Goal: Information Seeking & Learning: Learn about a topic

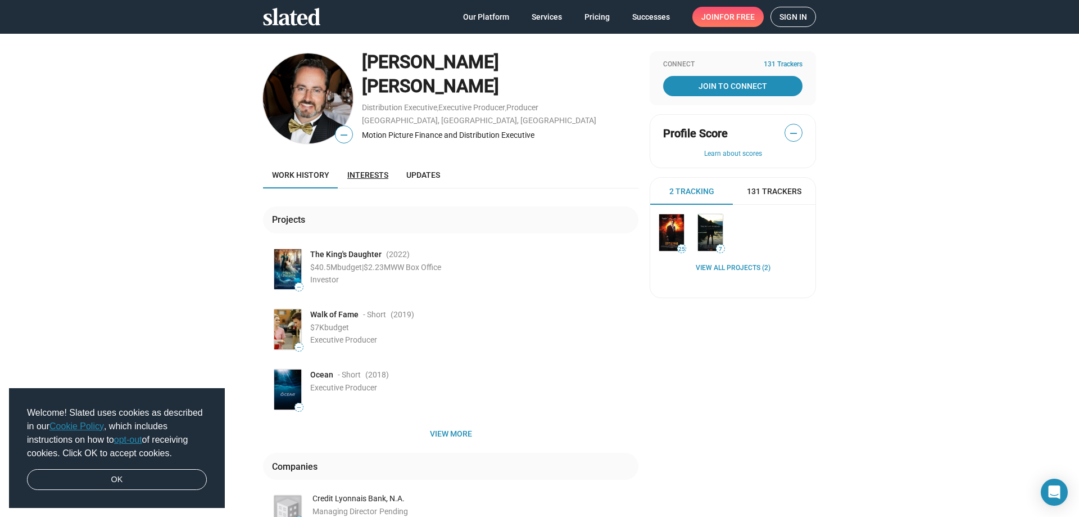
click at [359, 176] on span "Interests" at bounding box center [367, 174] width 41 height 9
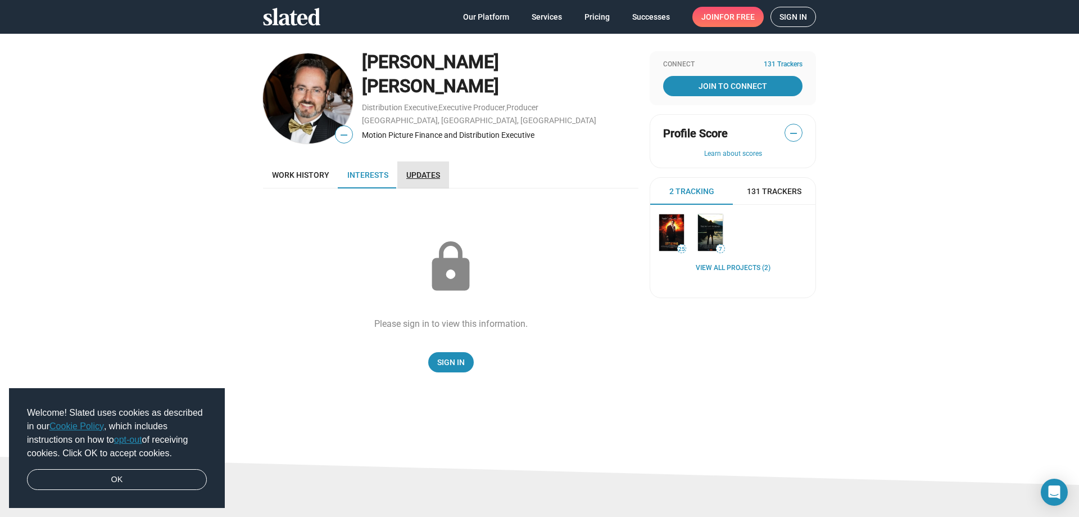
click at [406, 174] on span "Updates" at bounding box center [423, 174] width 34 height 9
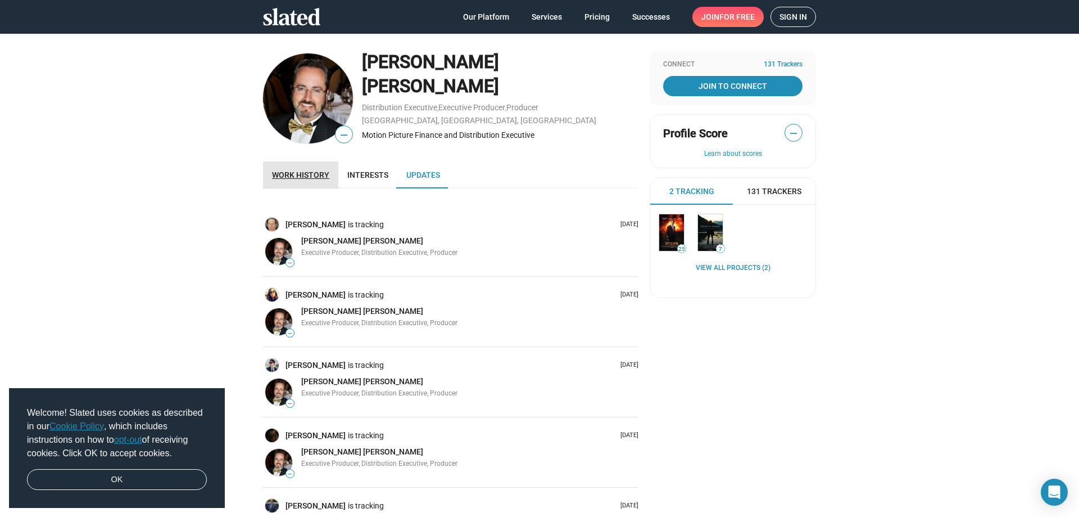
click at [304, 176] on span "Work history" at bounding box center [300, 174] width 57 height 9
